Goal: Transaction & Acquisition: Obtain resource

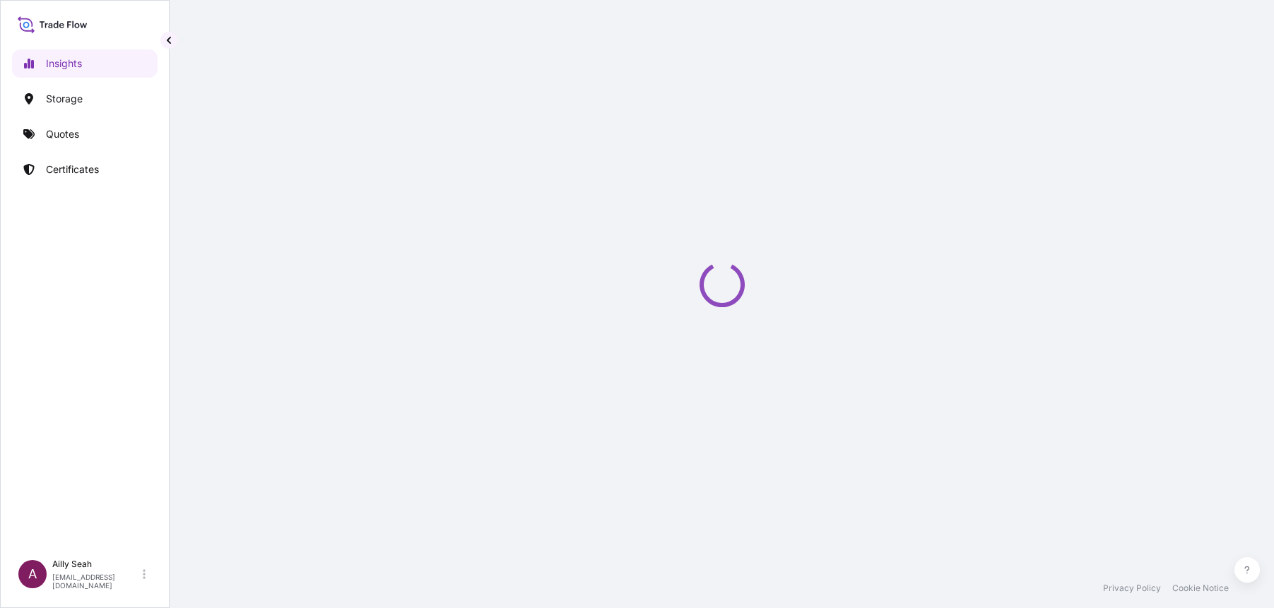
select select "2025"
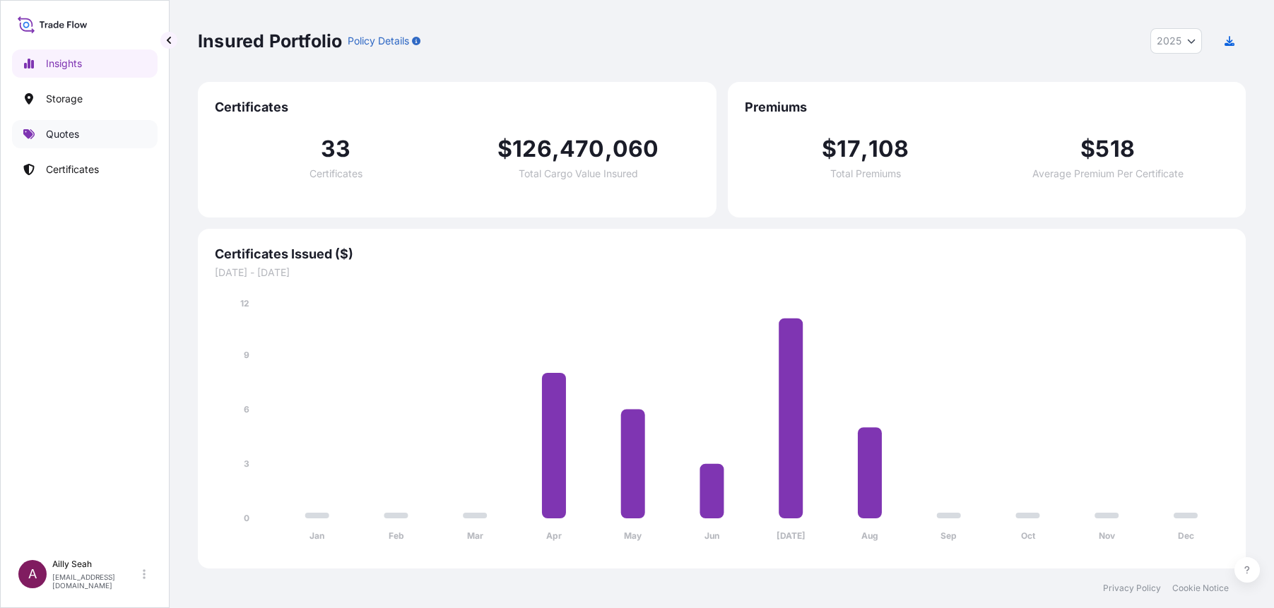
click at [66, 131] on p "Quotes" at bounding box center [62, 134] width 33 height 14
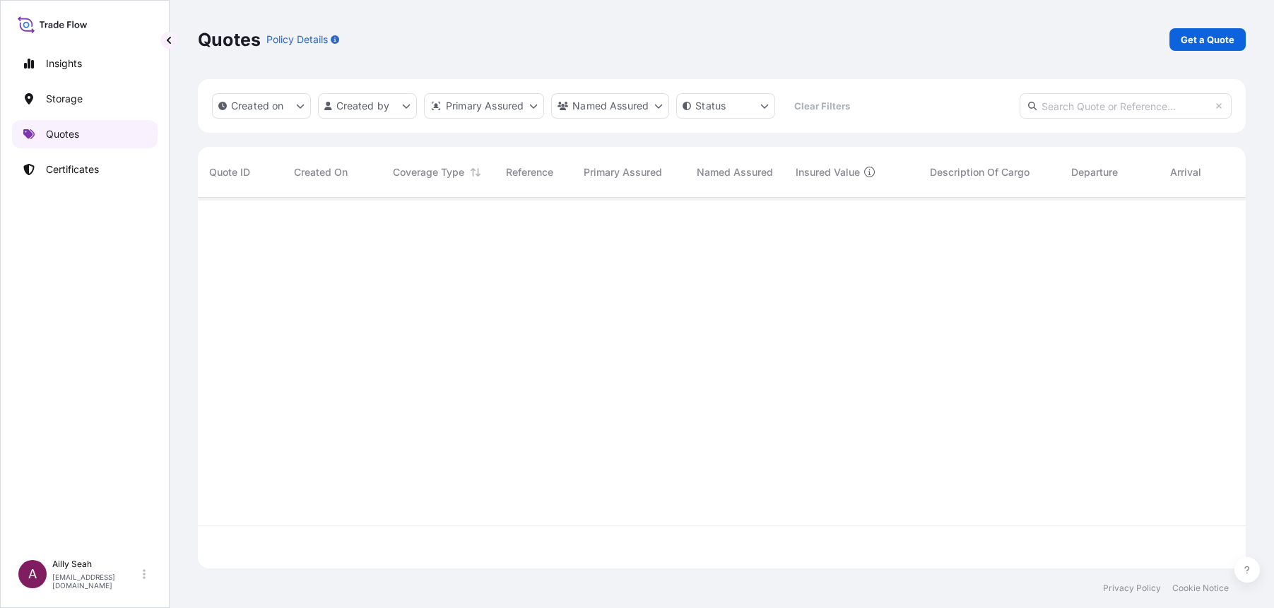
scroll to position [408, 1033]
click at [1227, 39] on p "Get a Quote" at bounding box center [1207, 39] width 54 height 14
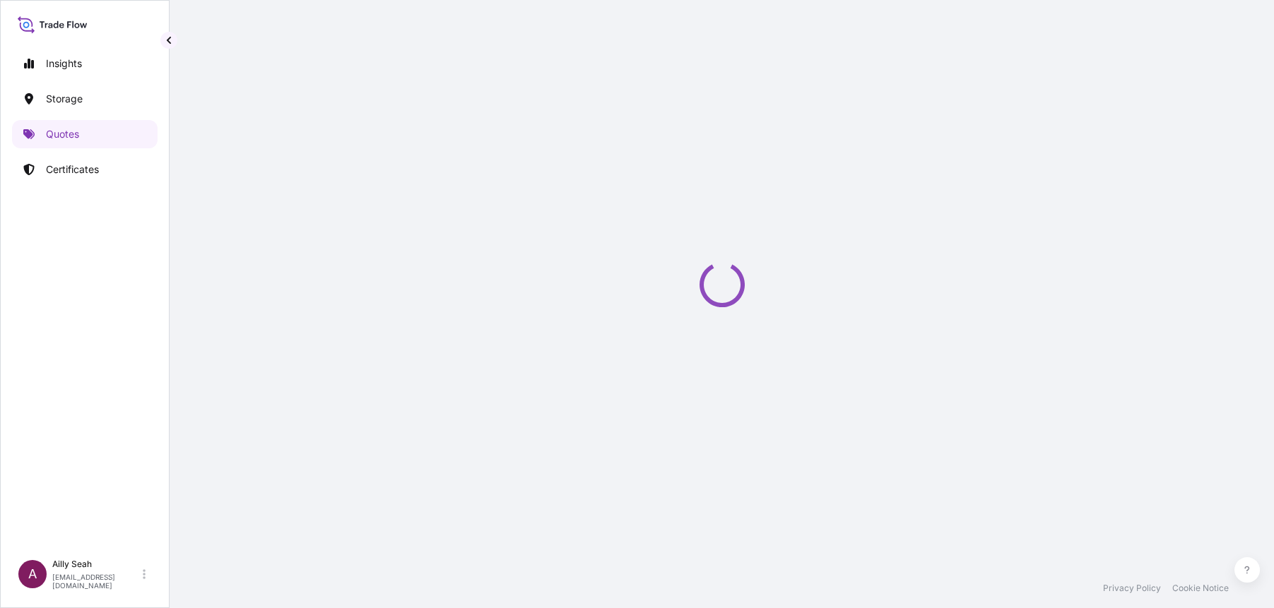
select select "Sea"
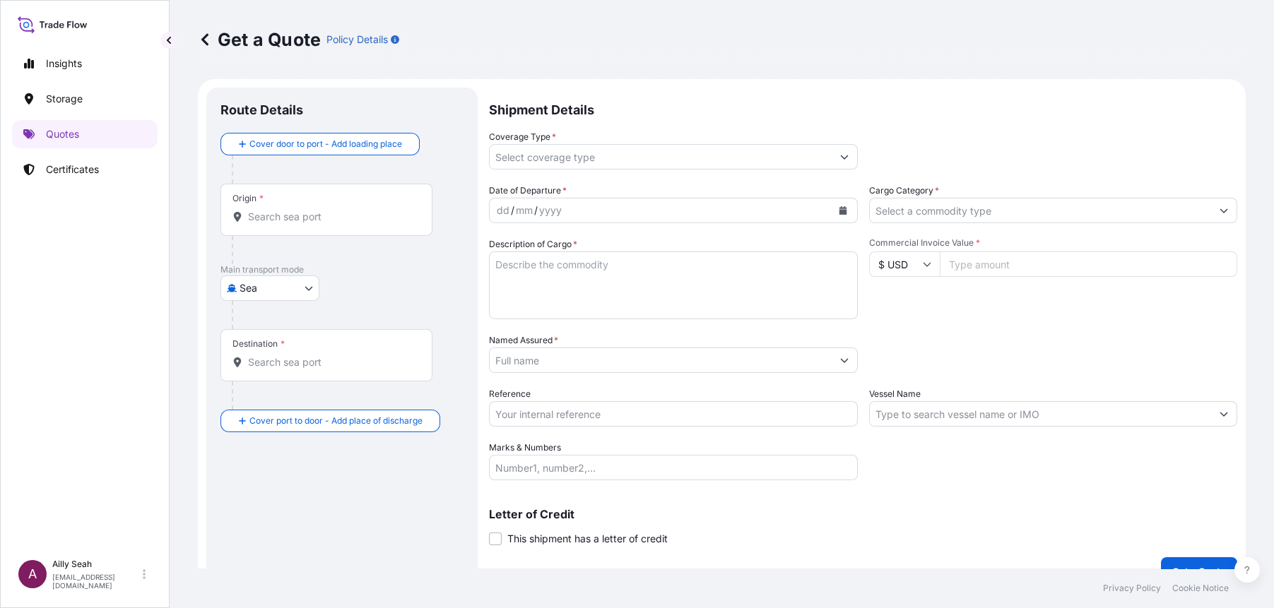
scroll to position [23, 0]
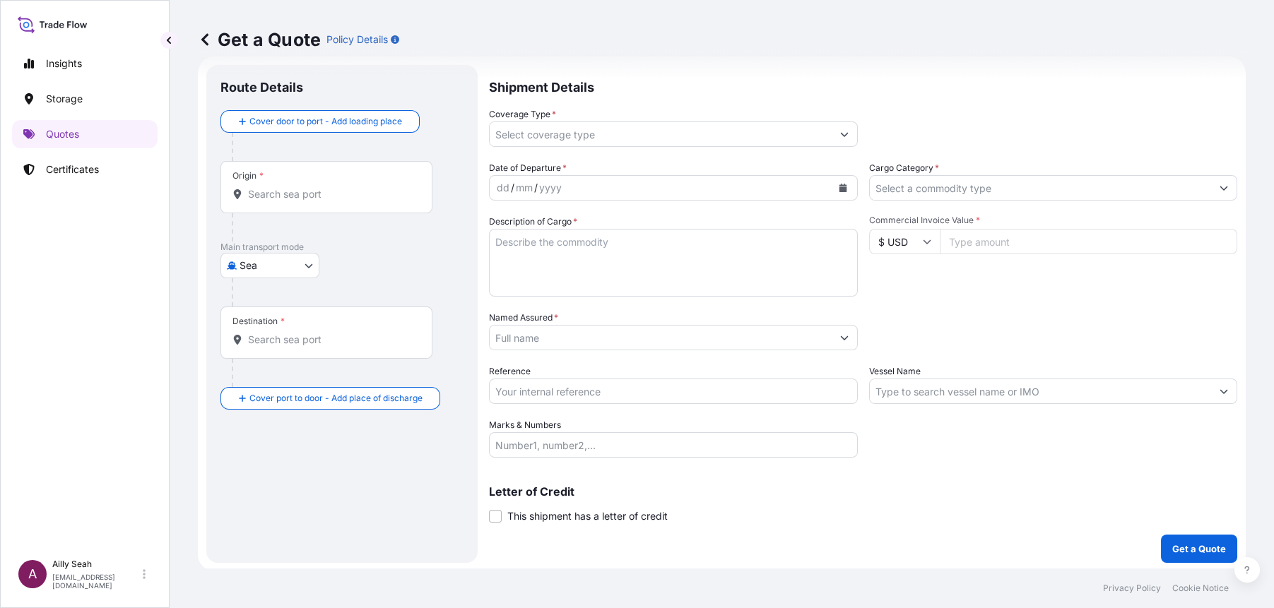
click at [267, 178] on div "Origin *" at bounding box center [326, 187] width 212 height 52
click at [267, 187] on input "Origin *" at bounding box center [331, 194] width 167 height 14
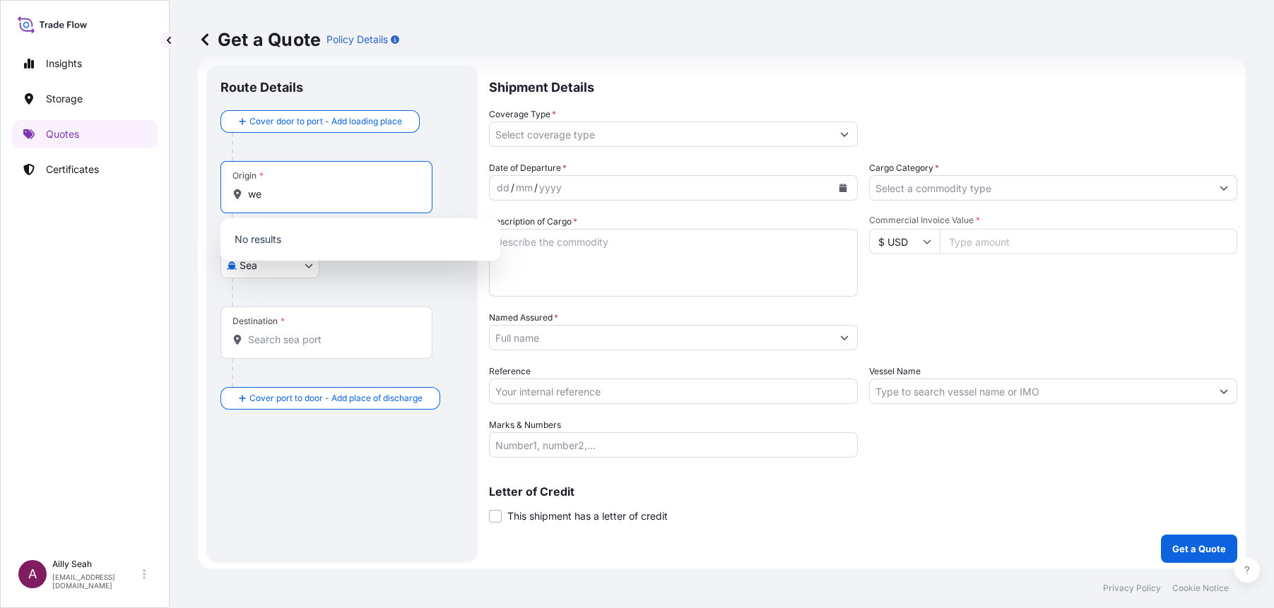
type input "w"
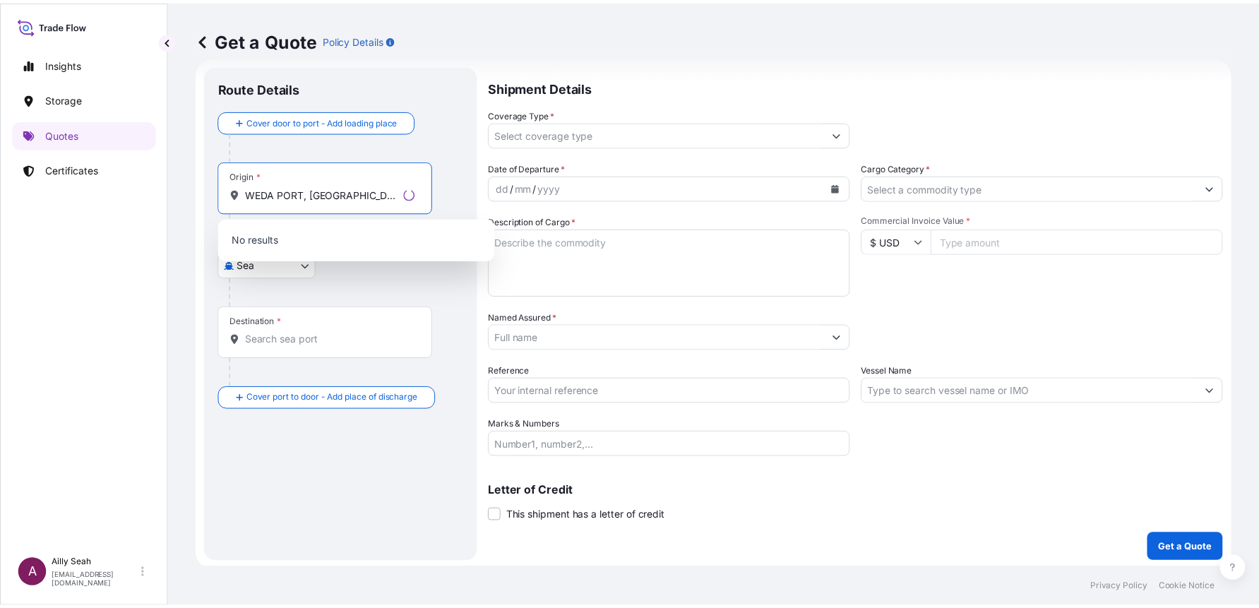
scroll to position [0, 0]
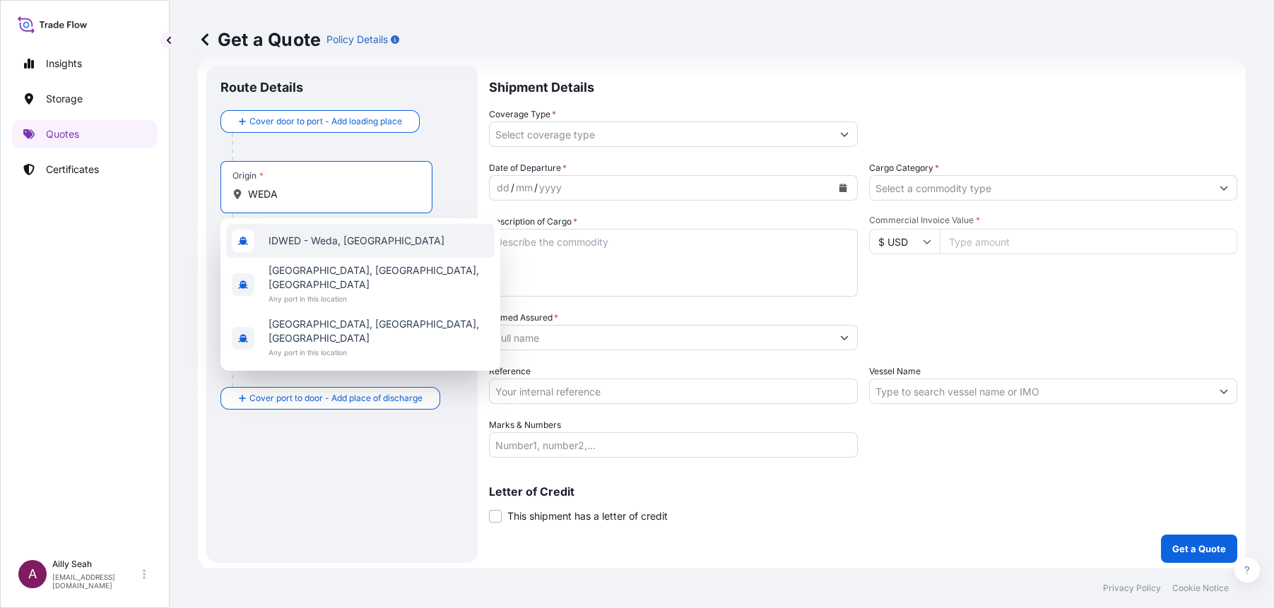
click at [384, 245] on span "IDWED - Weda, [GEOGRAPHIC_DATA]" at bounding box center [356, 241] width 176 height 14
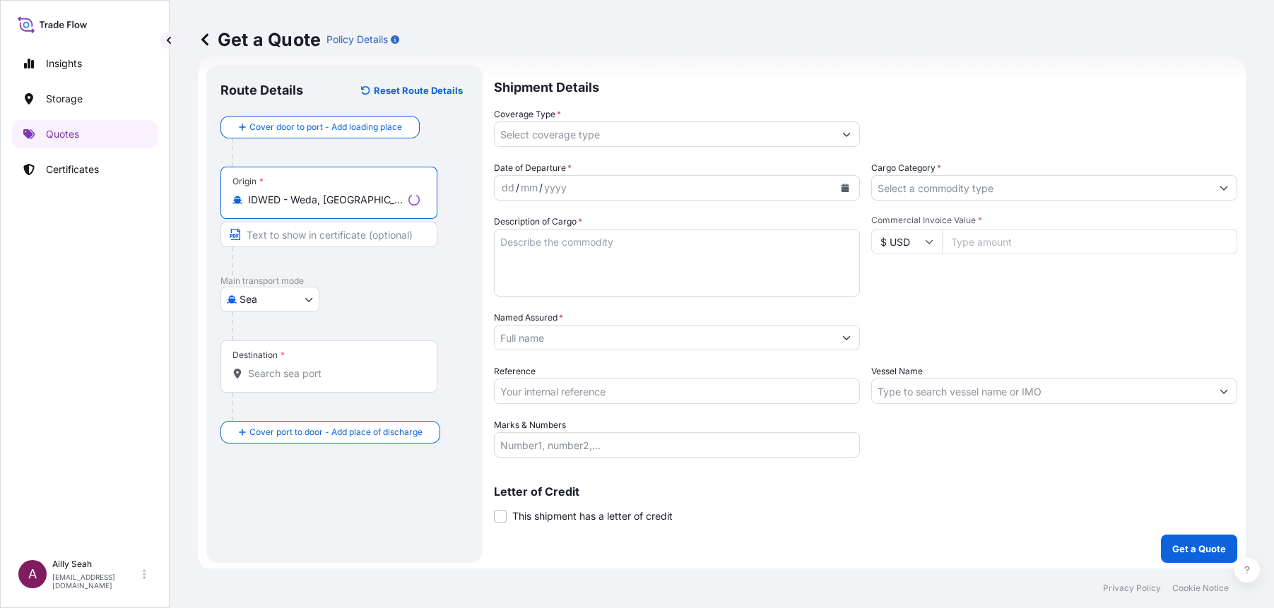
type input "IDWED - Weda, [GEOGRAPHIC_DATA]"
click at [284, 241] on input "Text to appear on certificate" at bounding box center [328, 234] width 217 height 25
type input "[GEOGRAPHIC_DATA], [GEOGRAPHIC_DATA], [GEOGRAPHIC_DATA]"
click at [266, 369] on input "Destination *" at bounding box center [331, 374] width 167 height 14
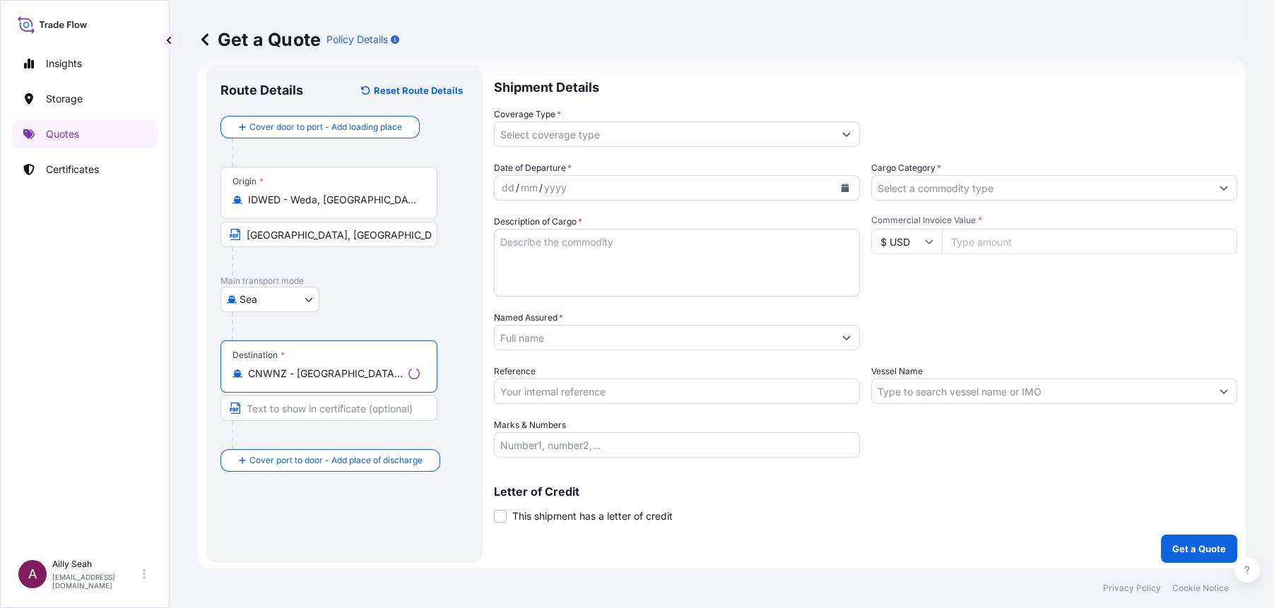
type input "CNWNZ - [GEOGRAPHIC_DATA], [GEOGRAPHIC_DATA]"
click at [329, 417] on input "Text to appear on certificate" at bounding box center [328, 408] width 217 height 25
click at [1161, 535] on button "Get a Quote" at bounding box center [1199, 549] width 76 height 28
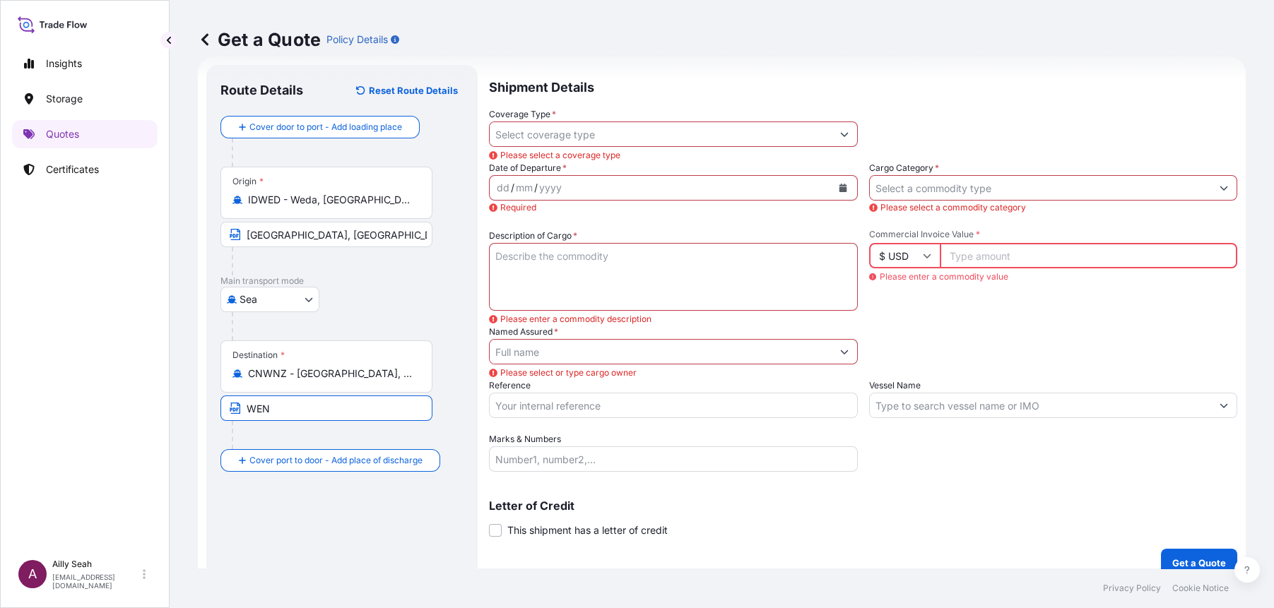
click at [315, 410] on input "WEN" at bounding box center [326, 408] width 212 height 25
type input "[GEOGRAPHIC_DATA], [GEOGRAPHIC_DATA]"
click at [713, 499] on div "Letter of Credit This shipment has a letter of credit Letter of credit * Letter…" at bounding box center [863, 510] width 748 height 54
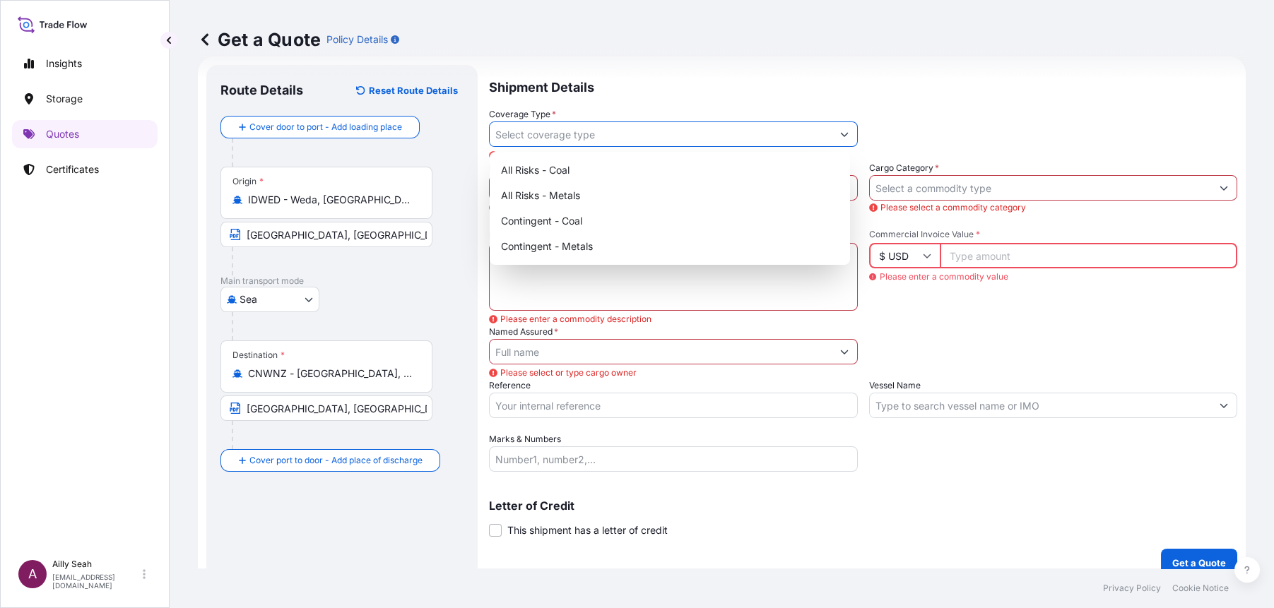
click at [840, 133] on icon "Show suggestions" at bounding box center [844, 134] width 8 height 8
click at [610, 243] on div "Contingent - Metals" at bounding box center [669, 246] width 349 height 25
type input "Contingent - Metals"
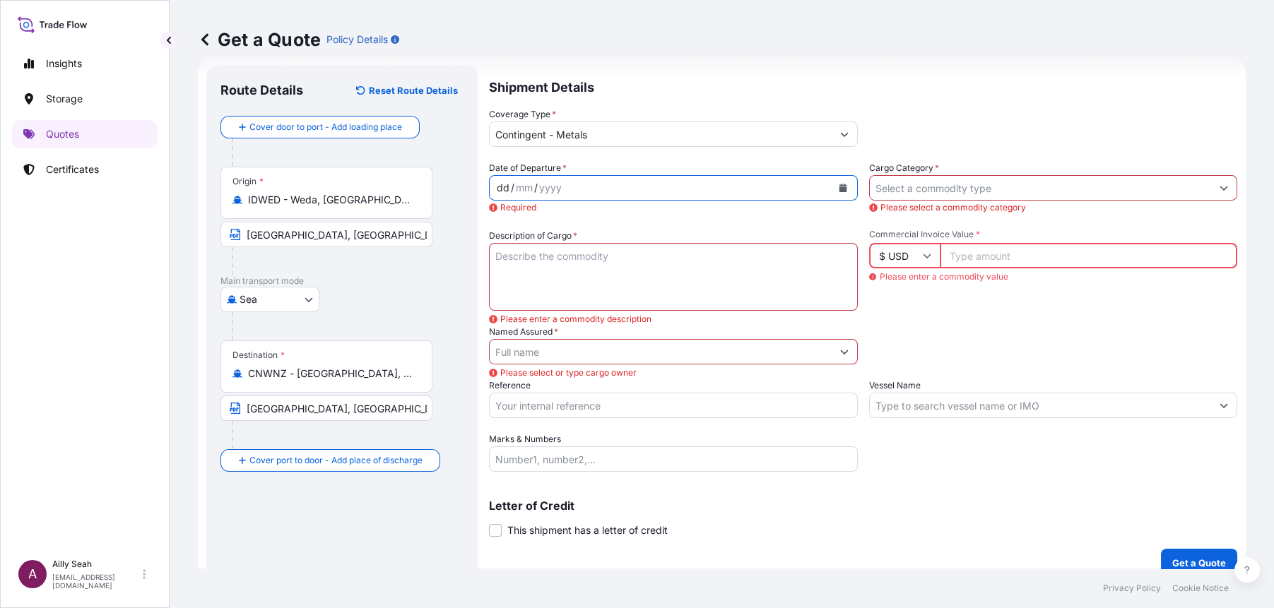
click at [587, 177] on div "dd / mm / yyyy" at bounding box center [661, 187] width 342 height 25
click at [1214, 184] on button "Show suggestions" at bounding box center [1223, 187] width 25 height 25
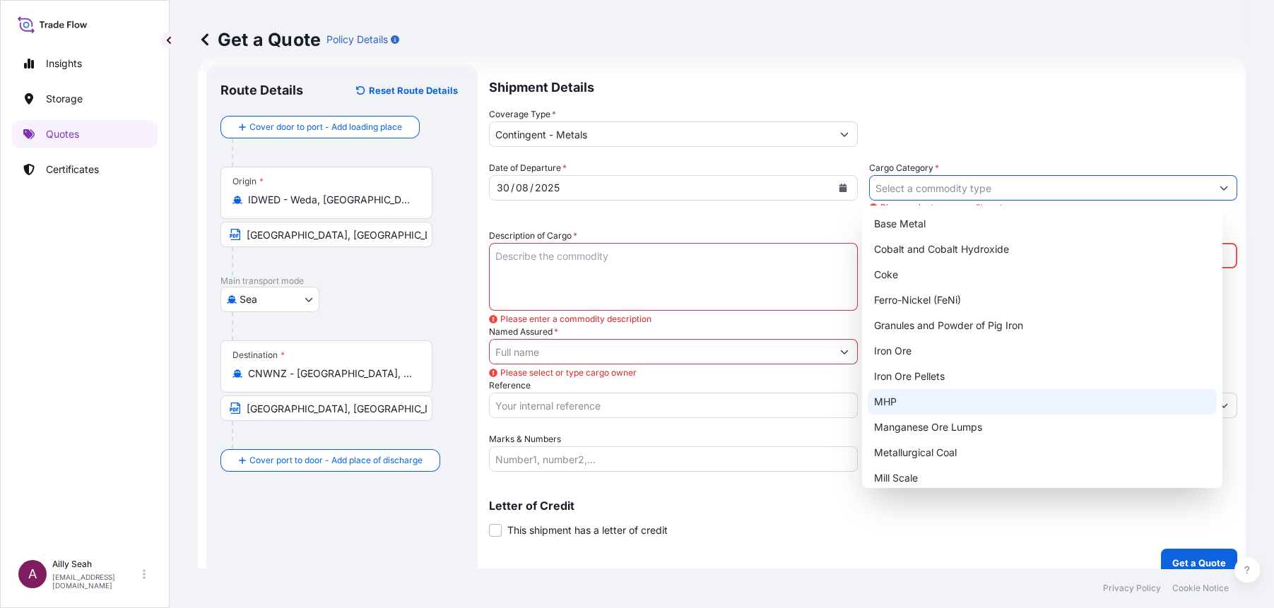
click at [882, 396] on div "MHP" at bounding box center [1041, 401] width 349 height 25
type input "MHP"
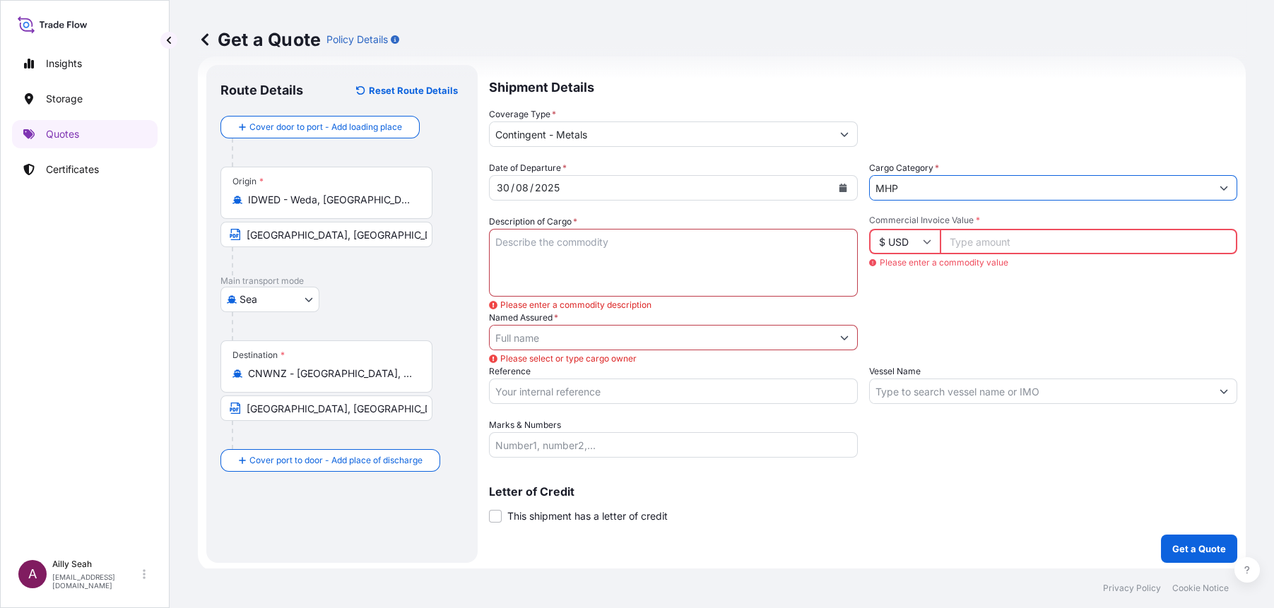
click at [634, 272] on textarea "Description of Cargo *" at bounding box center [673, 263] width 369 height 68
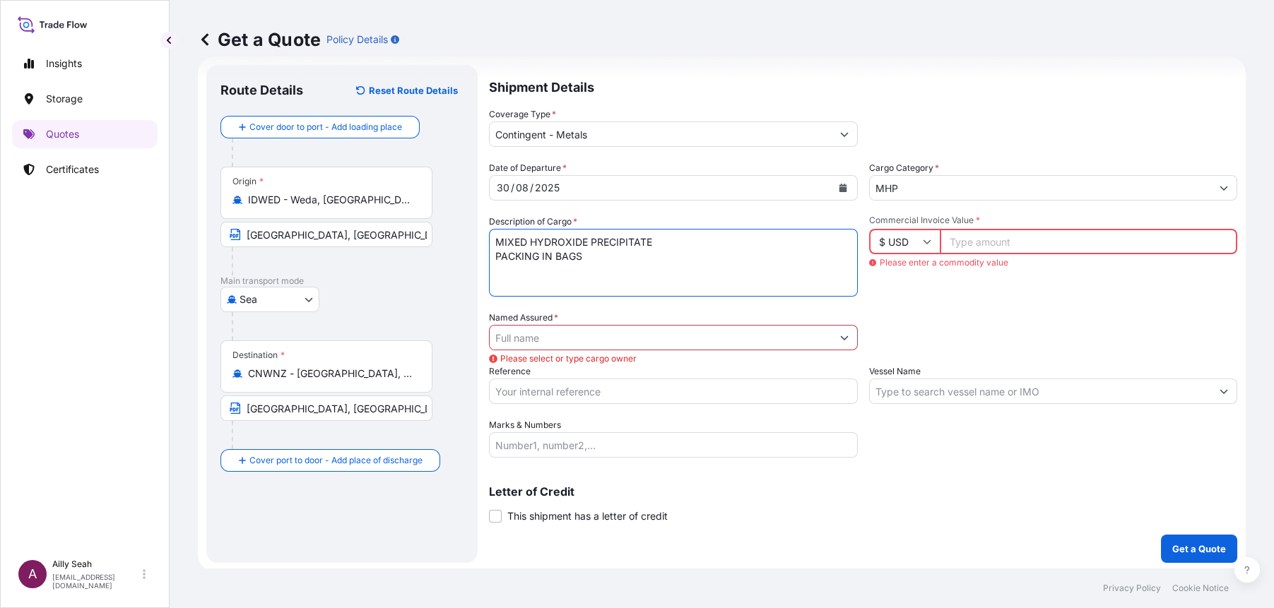
type textarea "MIXED HYDROXIDE PRECIPITATE PACKING IN BAGS"
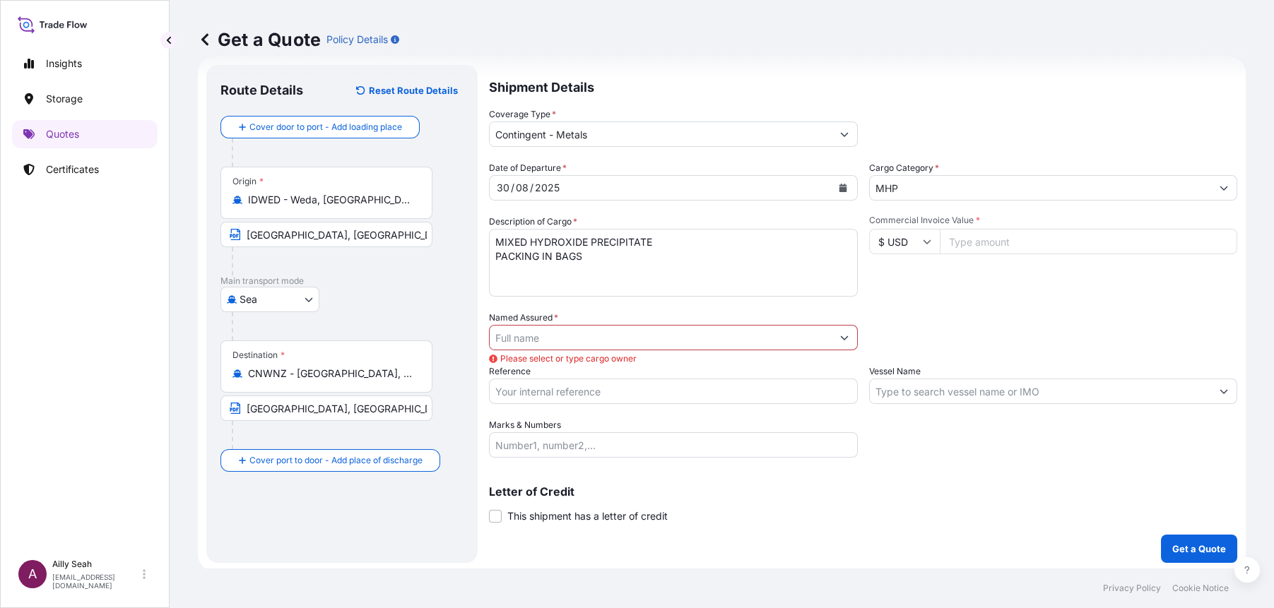
click at [884, 328] on div "Packing Category Type to search a container mode Please select a primary mode o…" at bounding box center [1053, 331] width 369 height 40
click at [975, 243] on input "Commercial Invoice Value *" at bounding box center [1088, 241] width 298 height 25
type input "22064972.25"
click at [1161, 535] on button "Get a Quote" at bounding box center [1199, 549] width 76 height 28
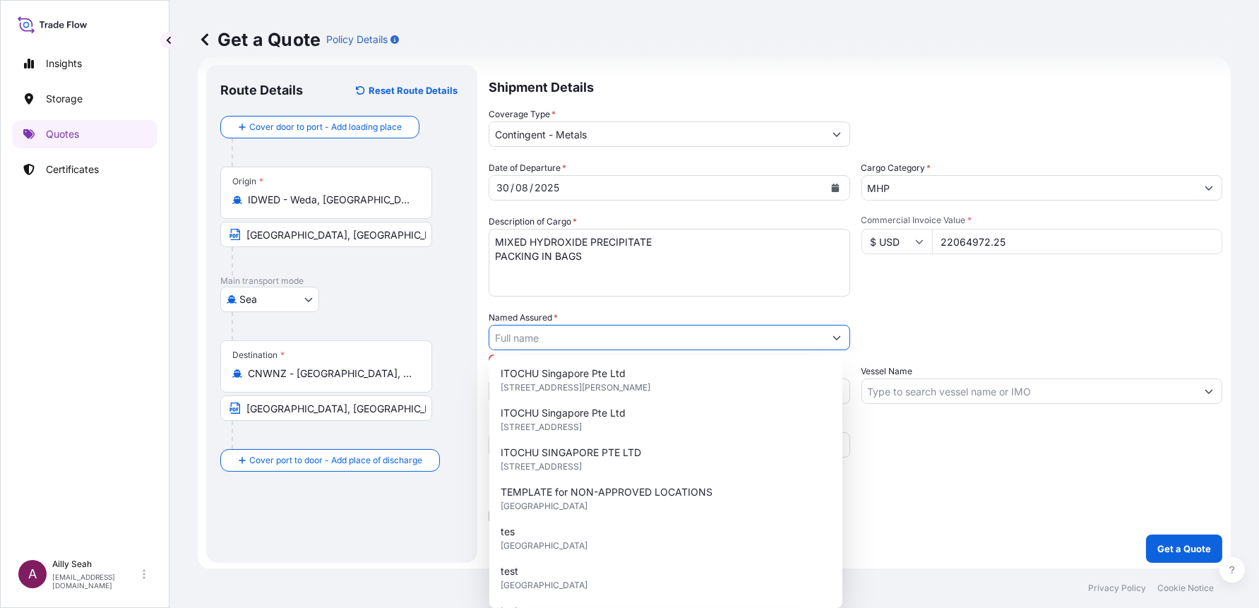
click at [535, 340] on input "Named Assured *" at bounding box center [657, 337] width 335 height 25
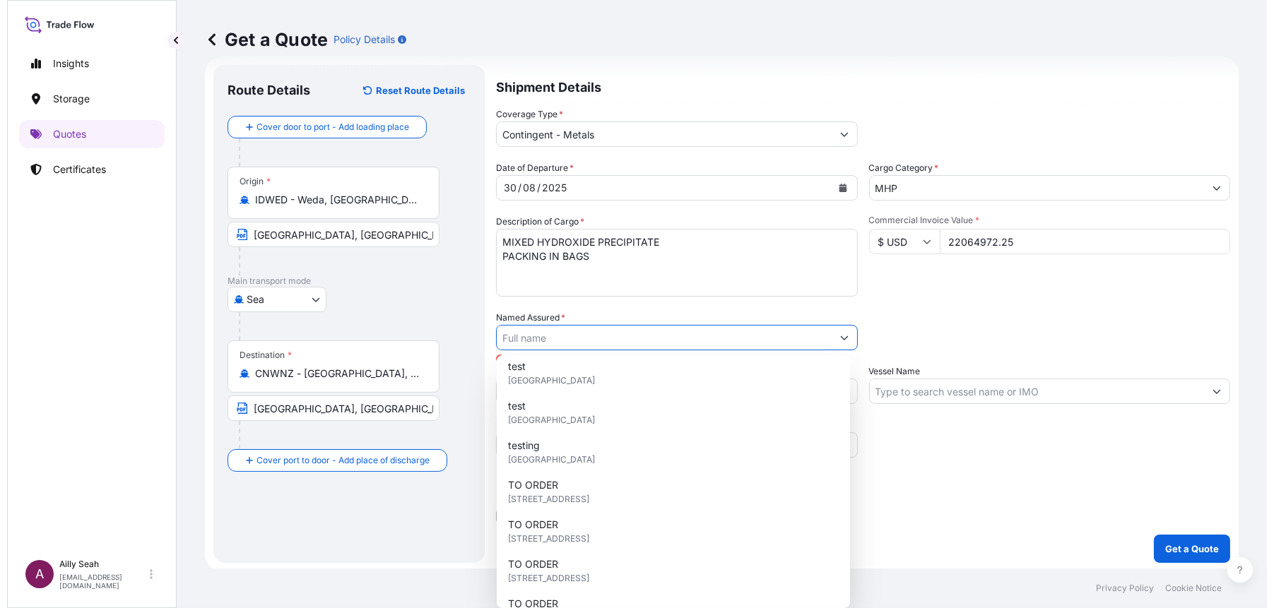
scroll to position [314, 0]
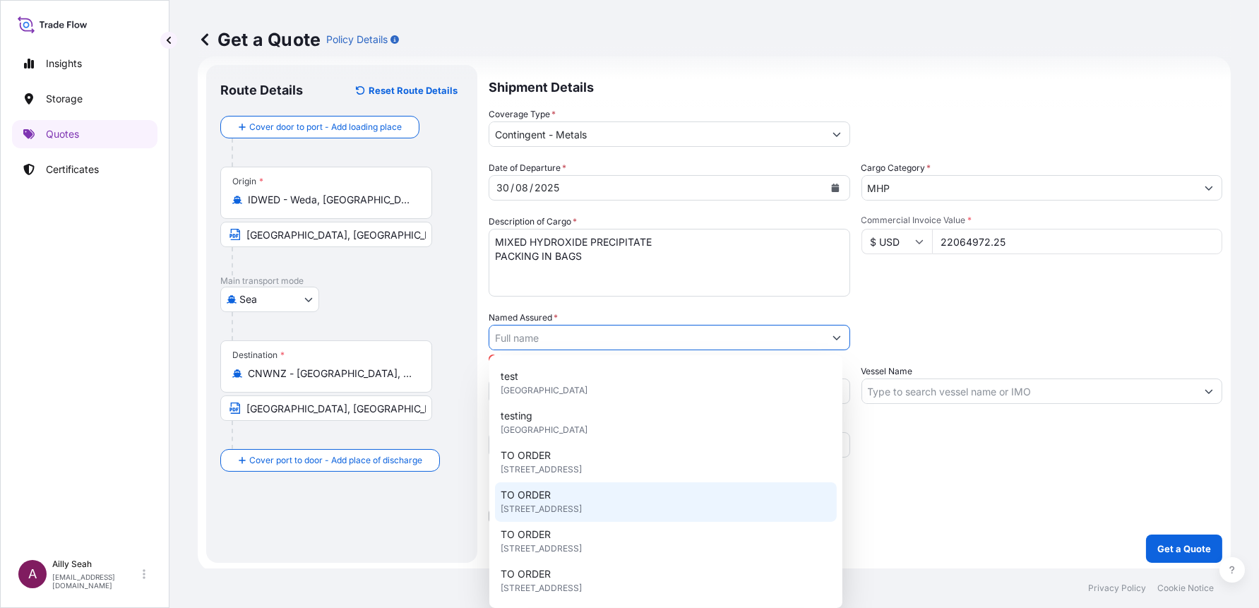
click at [582, 504] on span "[STREET_ADDRESS]" at bounding box center [541, 509] width 81 height 14
type input "TO ORDER"
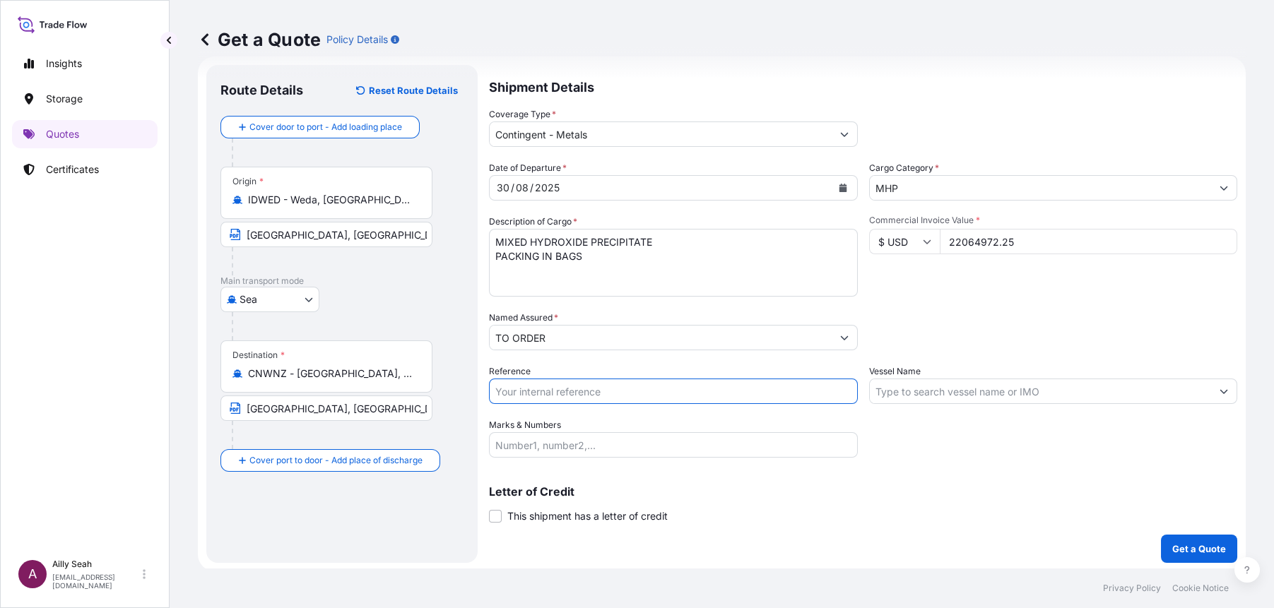
click at [534, 389] on input "Reference" at bounding box center [673, 391] width 369 height 25
type input "DFEM0101"
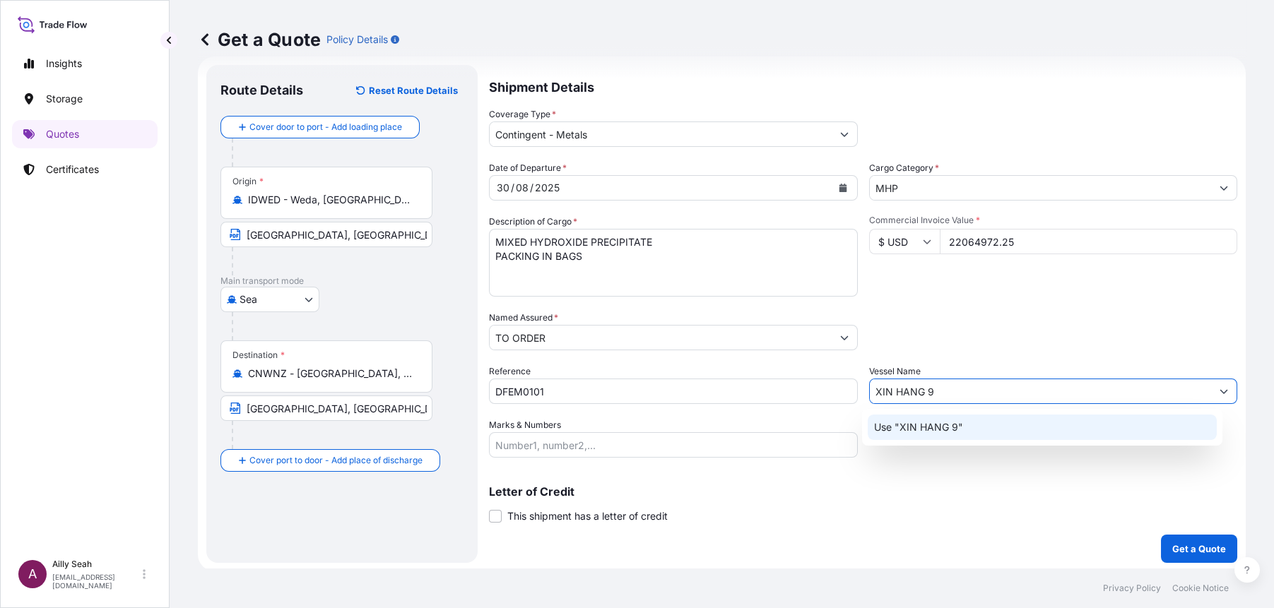
click at [925, 432] on p "Use "XIN HANG 9"" at bounding box center [917, 427] width 89 height 14
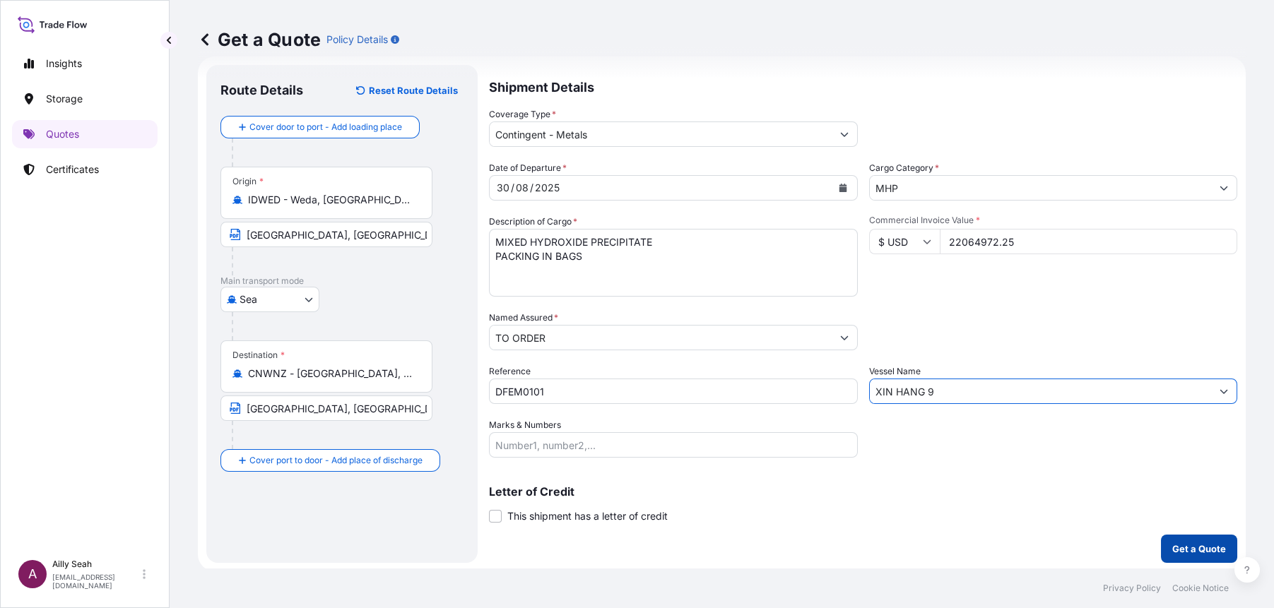
type input "XIN HANG 9"
click at [1195, 551] on p "Get a Quote" at bounding box center [1199, 549] width 54 height 14
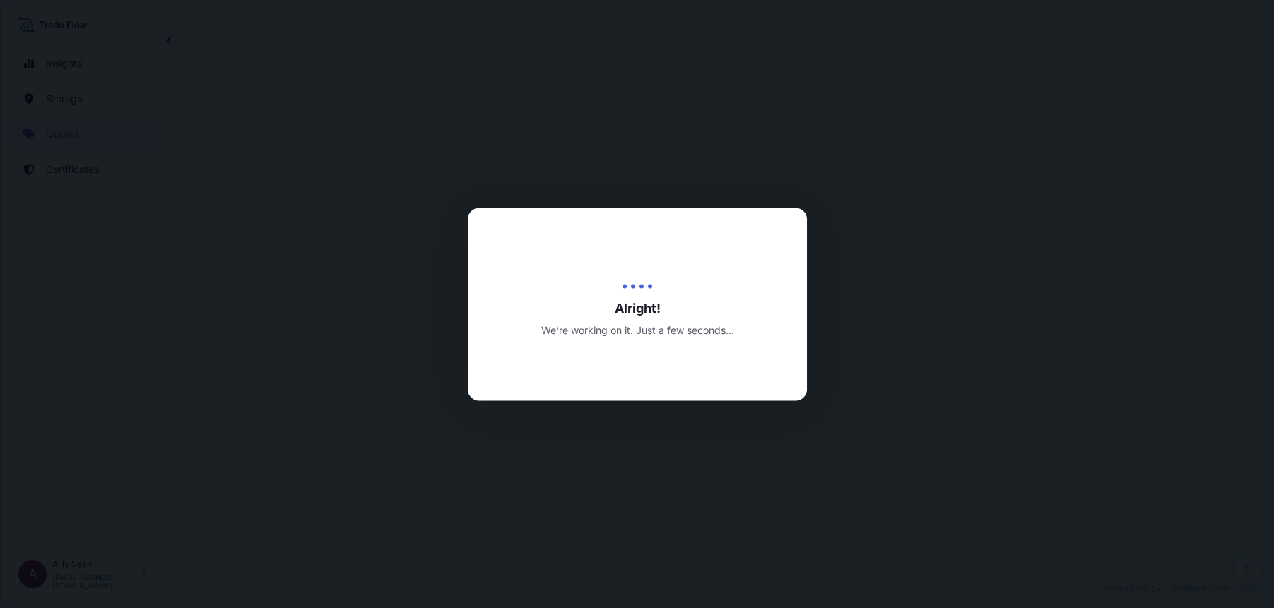
select select "Sea"
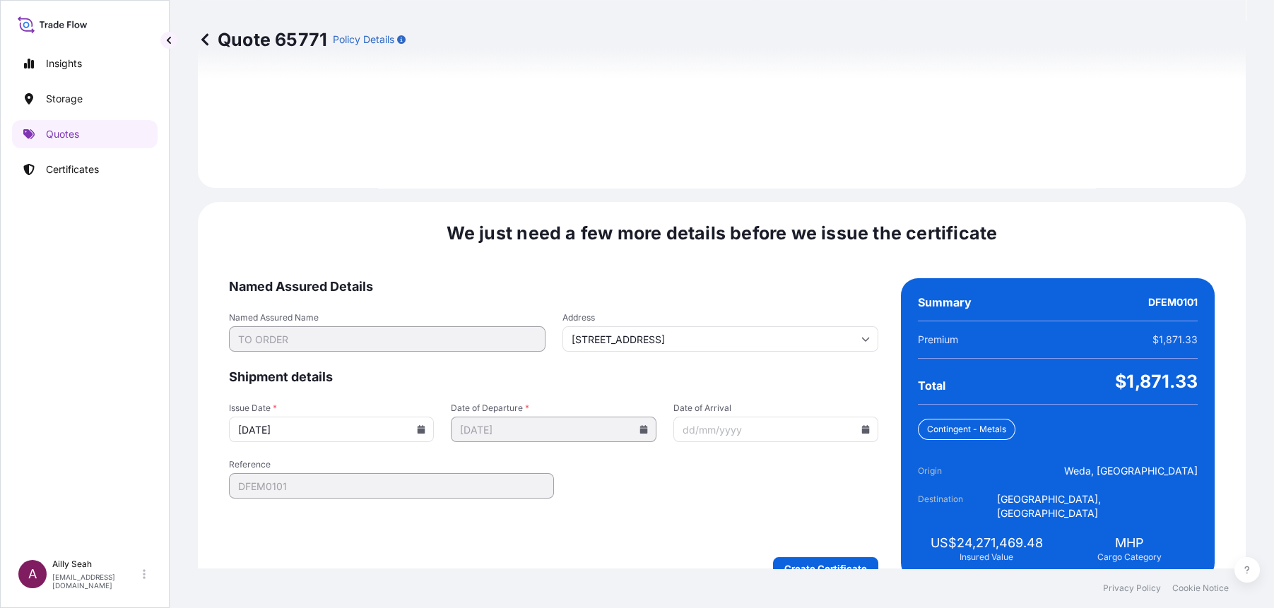
scroll to position [1728, 0]
click at [396, 417] on input "[DATE]" at bounding box center [331, 427] width 205 height 25
click at [390, 415] on input "[DATE]" at bounding box center [331, 427] width 205 height 25
click at [689, 415] on input "Date of Arrival" at bounding box center [775, 427] width 205 height 25
type input "[DATE]"
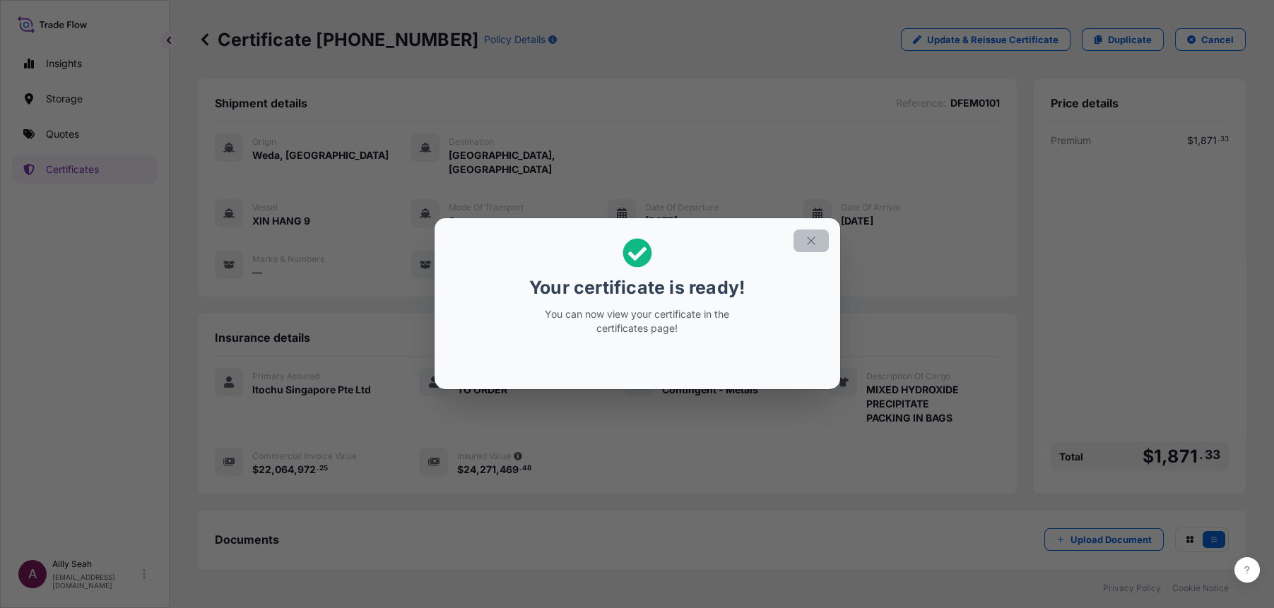
click at [814, 247] on icon "button" at bounding box center [811, 241] width 13 height 13
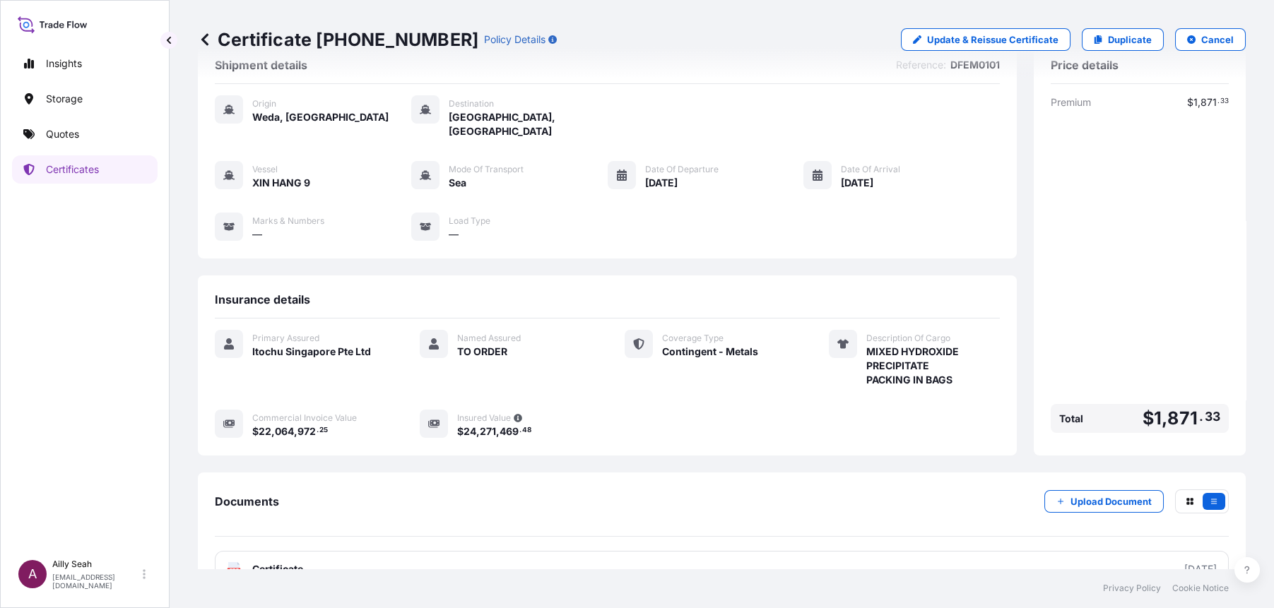
scroll to position [59, 0]
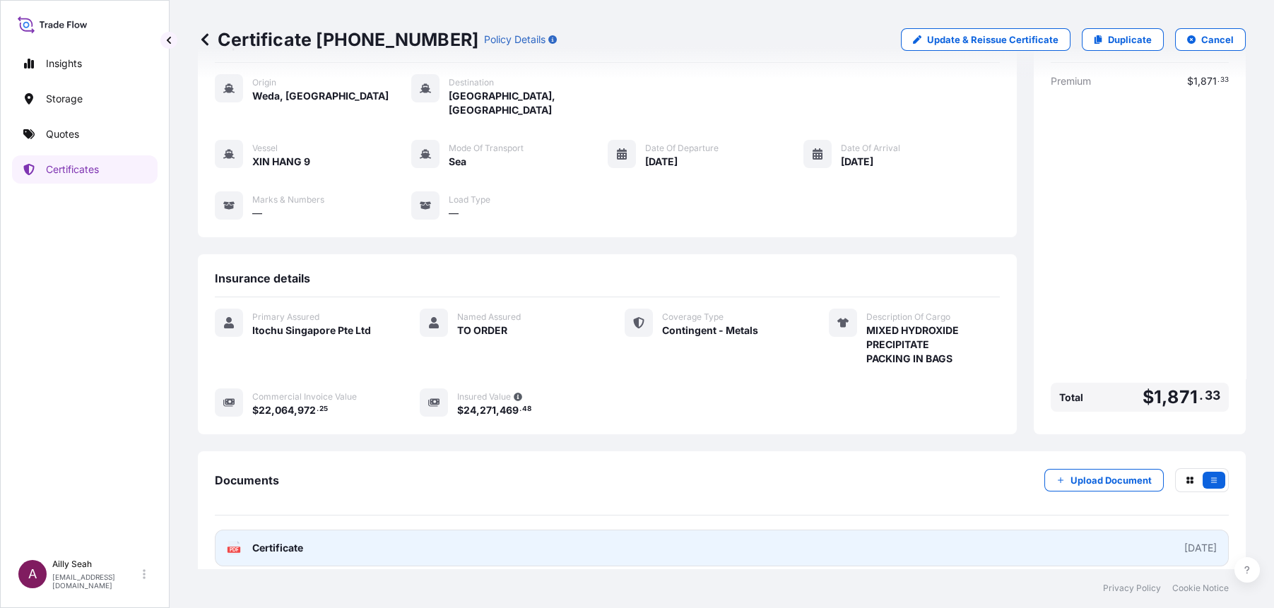
click at [340, 540] on link "PDF Certificate [DATE]" at bounding box center [722, 548] width 1014 height 37
